Goal: Information Seeking & Learning: Learn about a topic

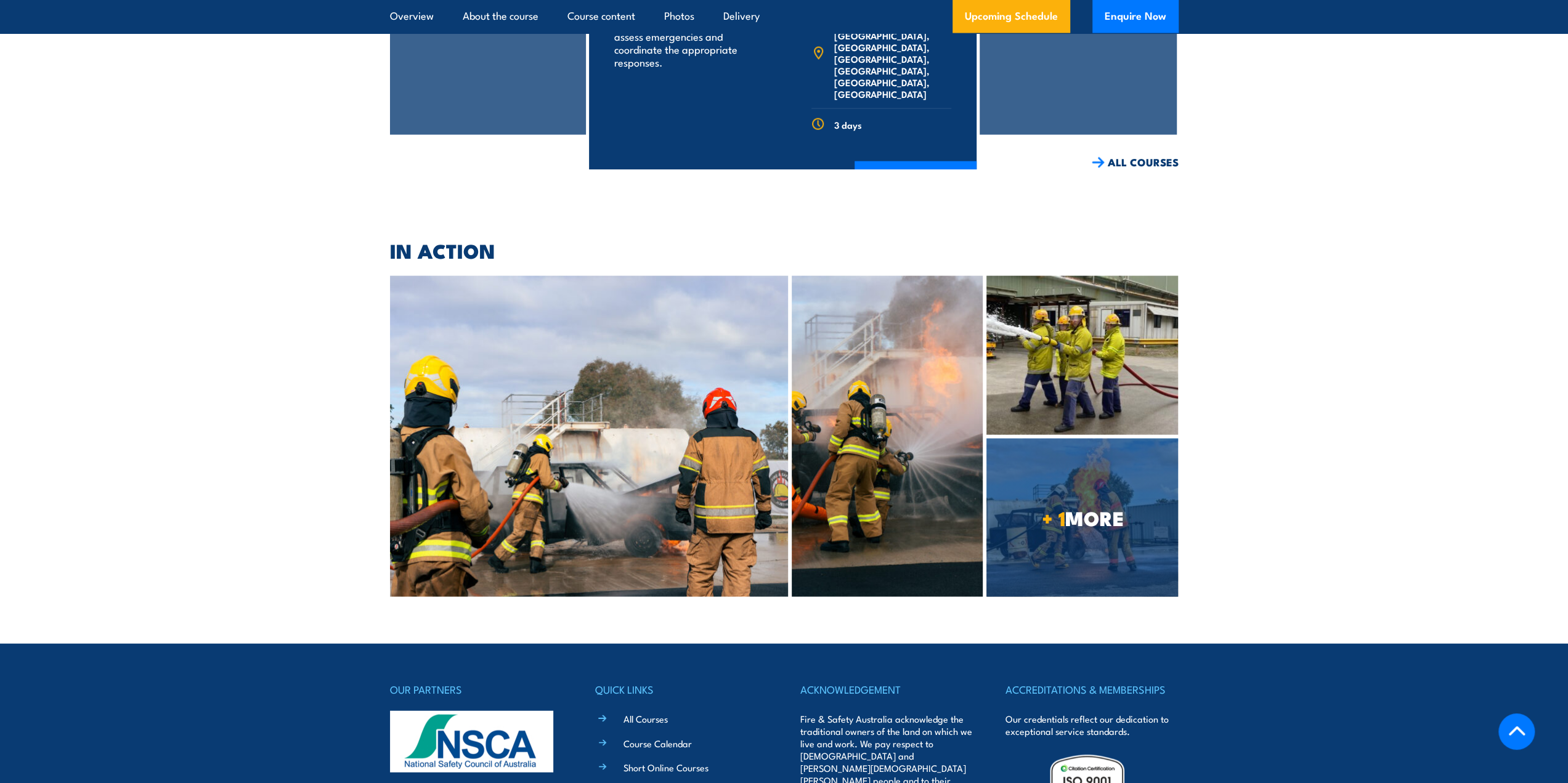
scroll to position [2587, 0]
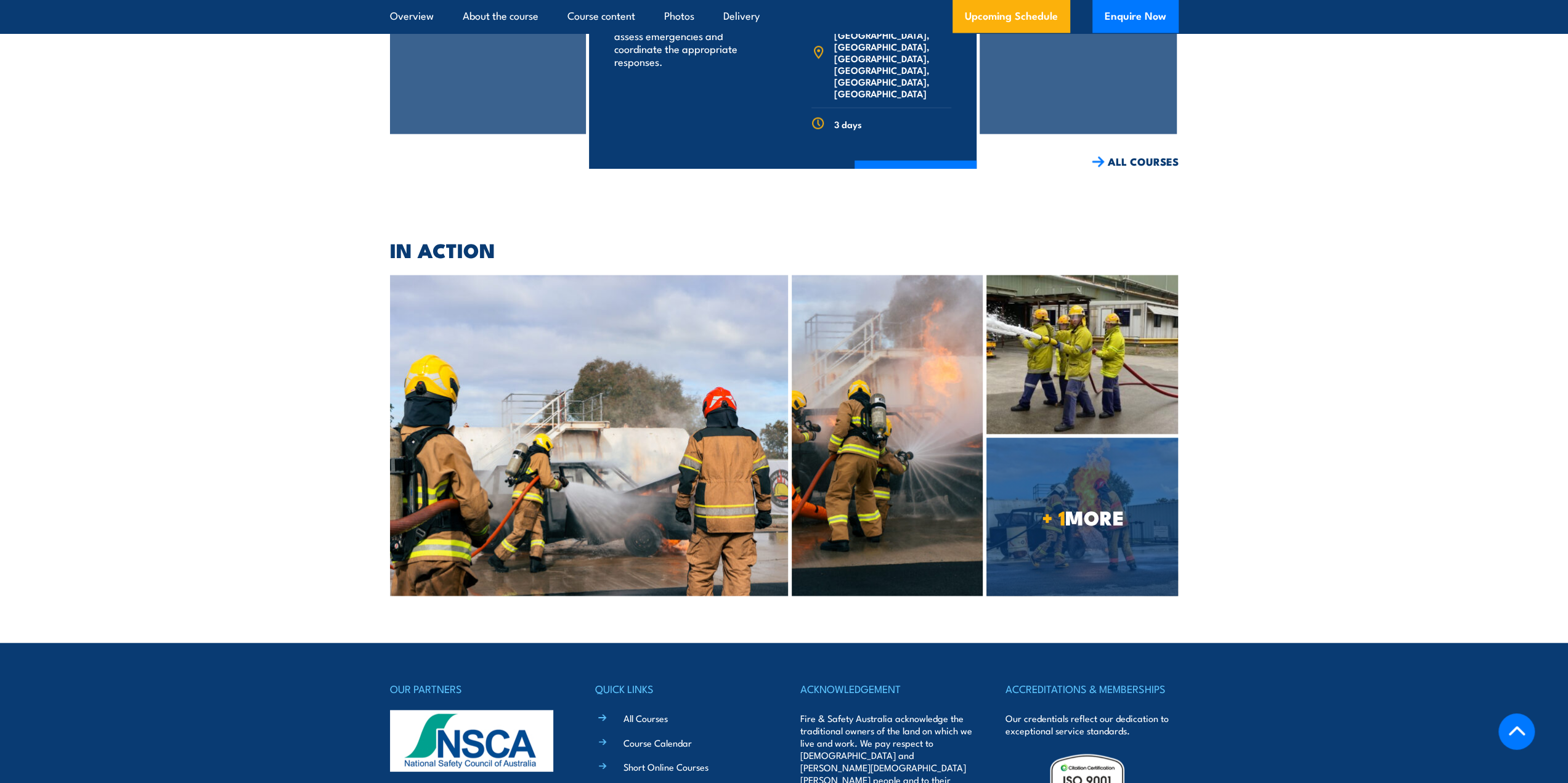
click at [589, 416] on img at bounding box center [589, 435] width 399 height 320
click at [904, 396] on img at bounding box center [886, 435] width 191 height 320
click at [664, 420] on img at bounding box center [589, 435] width 399 height 320
